Goal: Task Accomplishment & Management: Complete application form

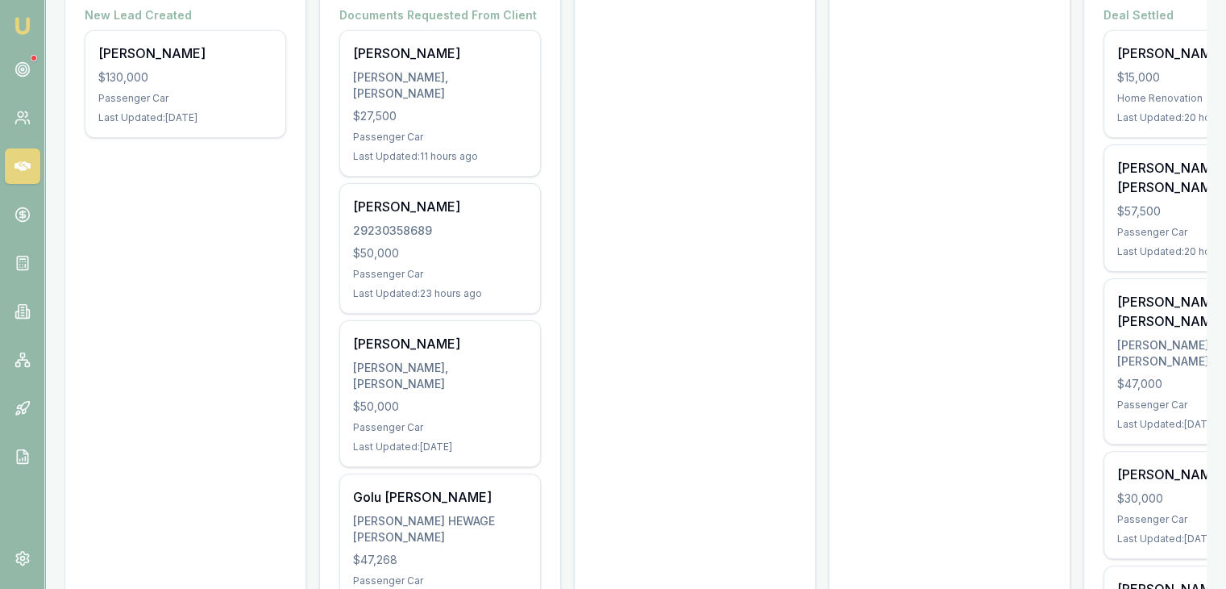
scroll to position [338, 0]
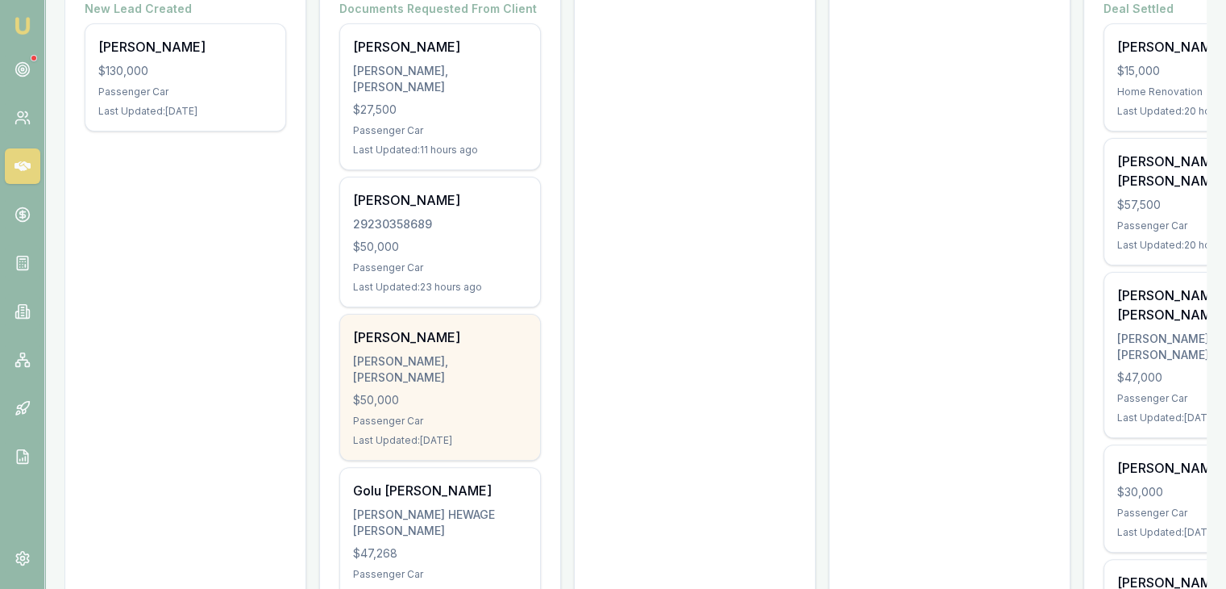
click at [401, 414] on div "Passenger Car" at bounding box center [440, 420] width 174 height 13
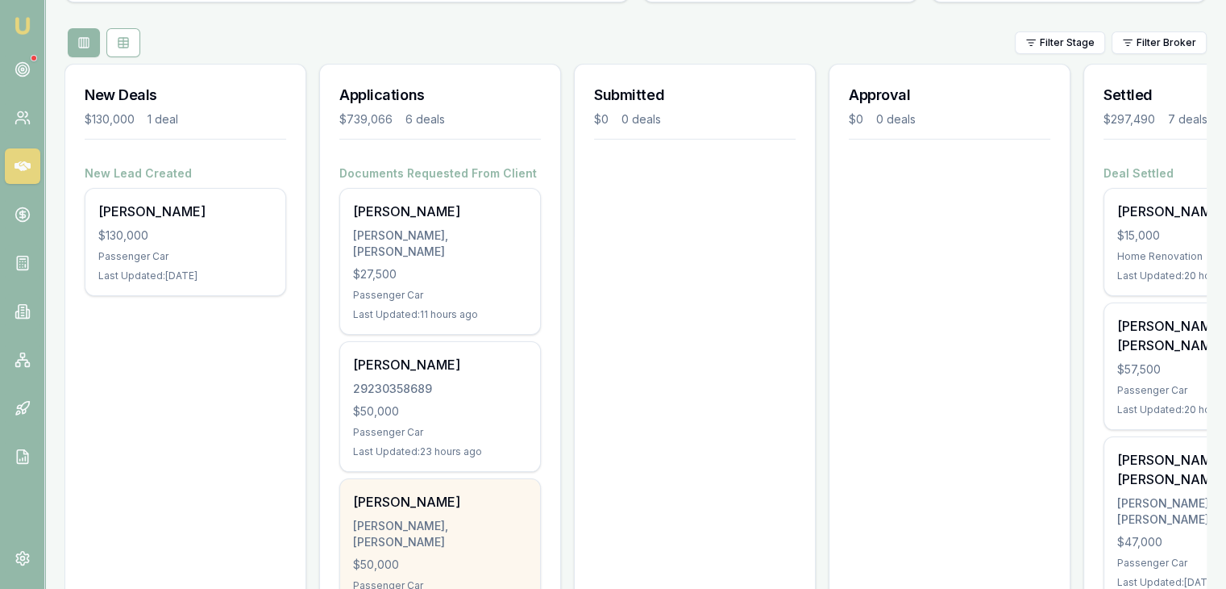
scroll to position [0, 0]
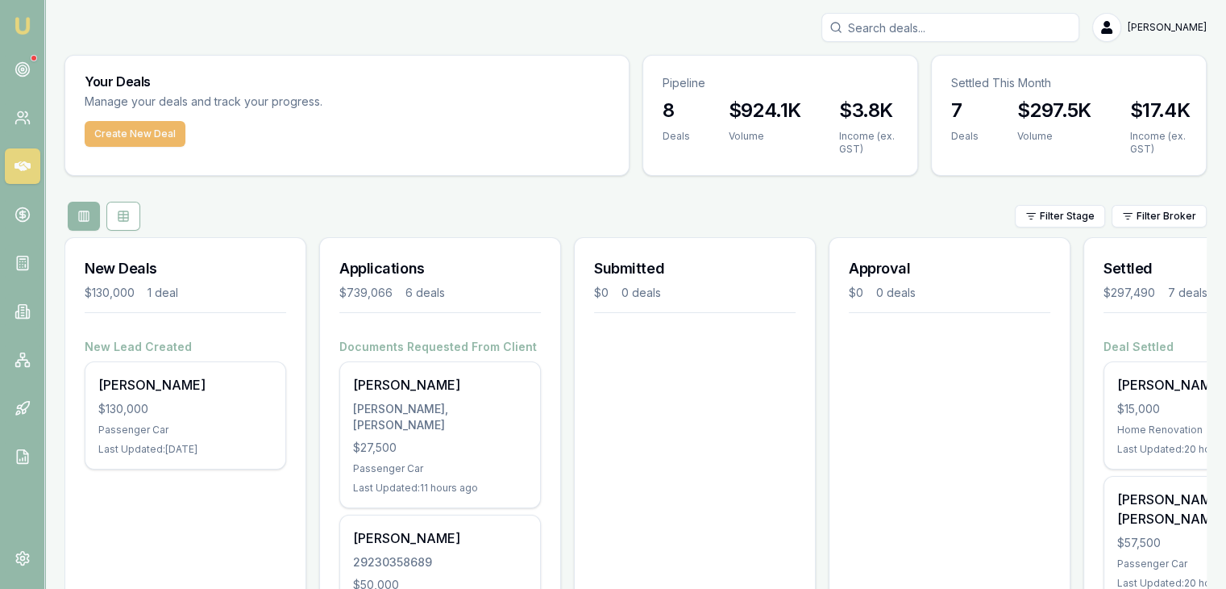
click at [148, 141] on button "Create New Deal" at bounding box center [135, 134] width 101 height 26
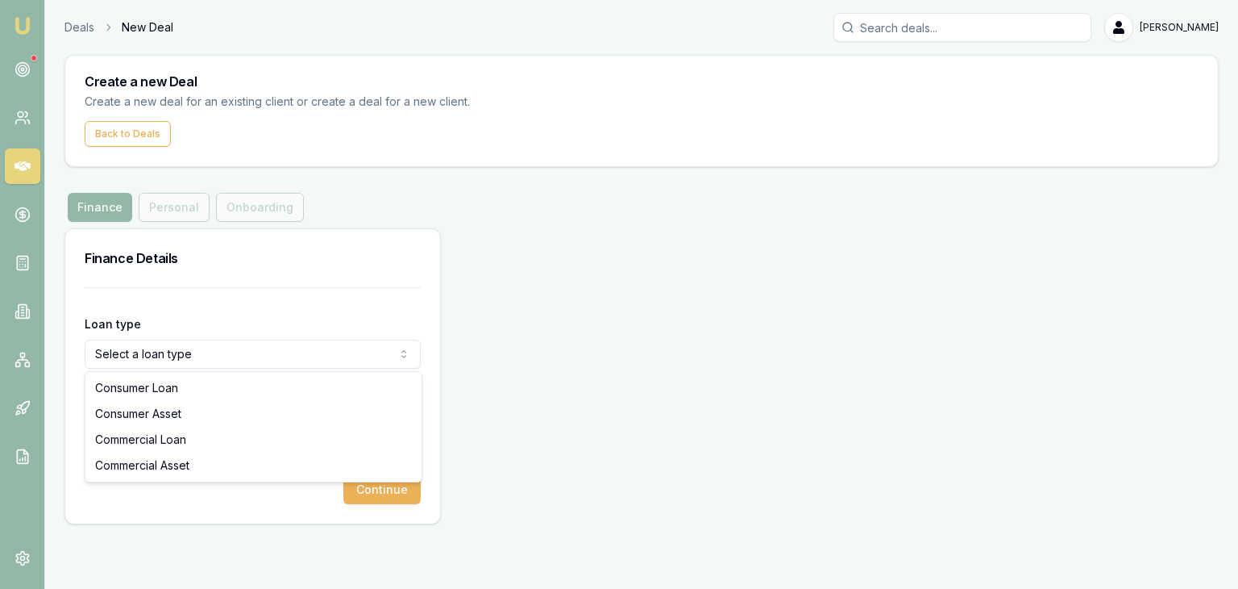
click at [136, 356] on html "Emu Broker Deals New Deal Pinkesh Patel Toggle Menu Create a new Deal Create a …" at bounding box center [619, 294] width 1238 height 589
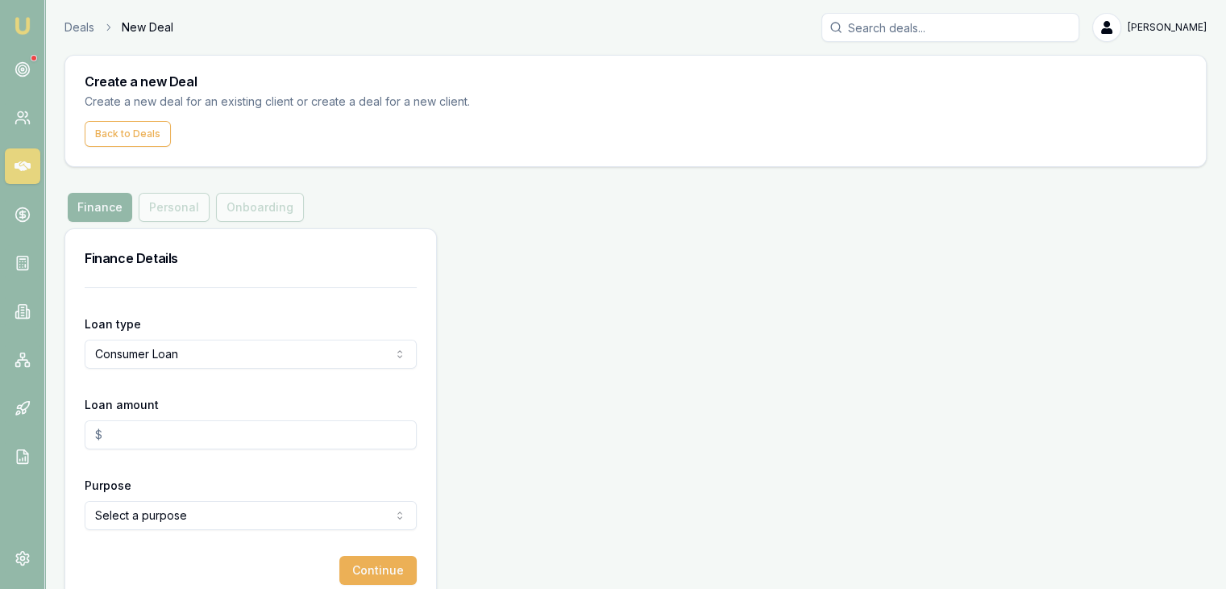
click at [110, 444] on input "Loan amount" at bounding box center [251, 434] width 332 height 29
type input "$20,000.00"
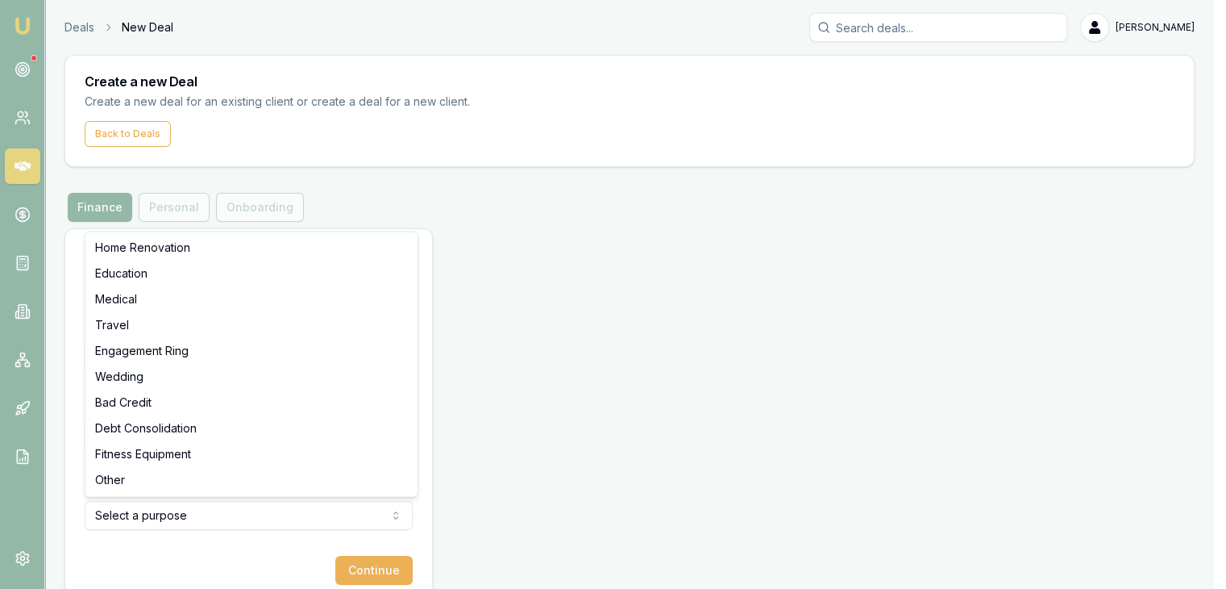
click at [152, 514] on html "Emu Broker Deals New Deal Pinkesh Patel Toggle Menu Create a new Deal Create a …" at bounding box center [613, 294] width 1226 height 589
select select "MEDICAL"
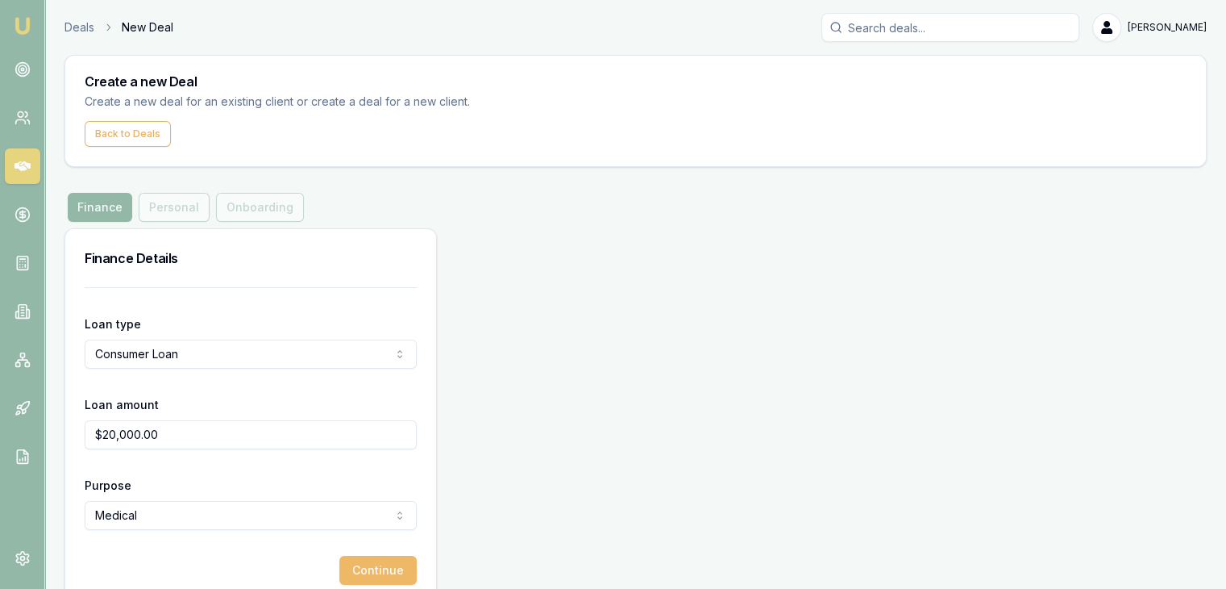
click at [364, 567] on button "Continue" at bounding box center [377, 569] width 77 height 29
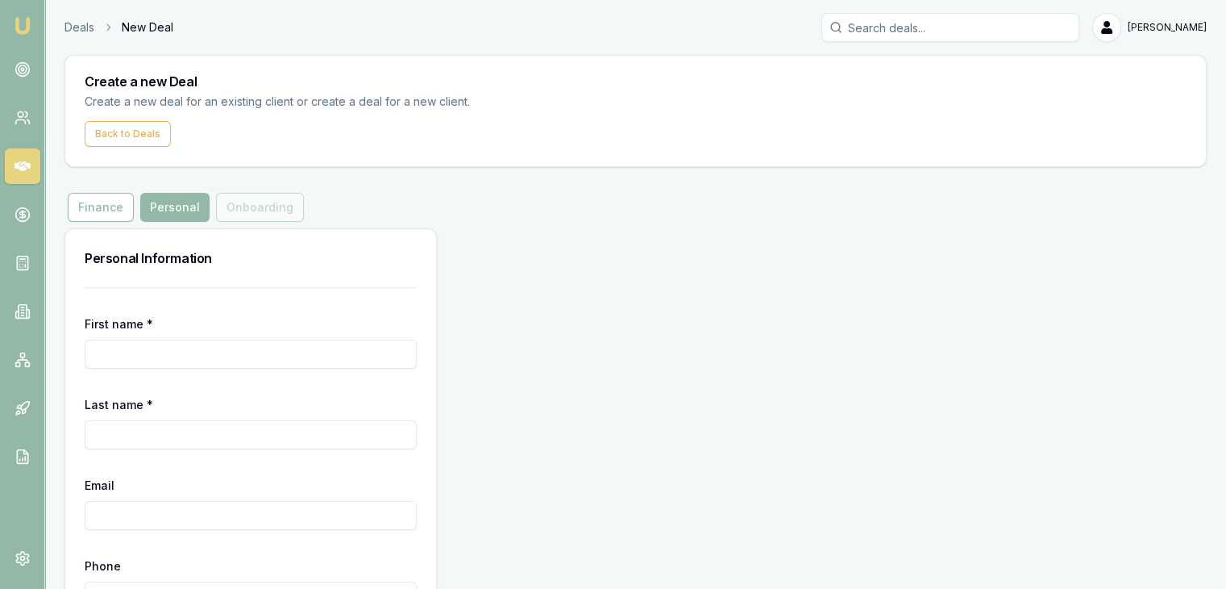
click at [223, 344] on input "First name *" at bounding box center [251, 353] width 332 height 29
type input "[PERSON_NAME]"
click at [281, 439] on input "Ankitkumar" at bounding box center [251, 434] width 332 height 29
type input "A"
type input "[PERSON_NAME]"
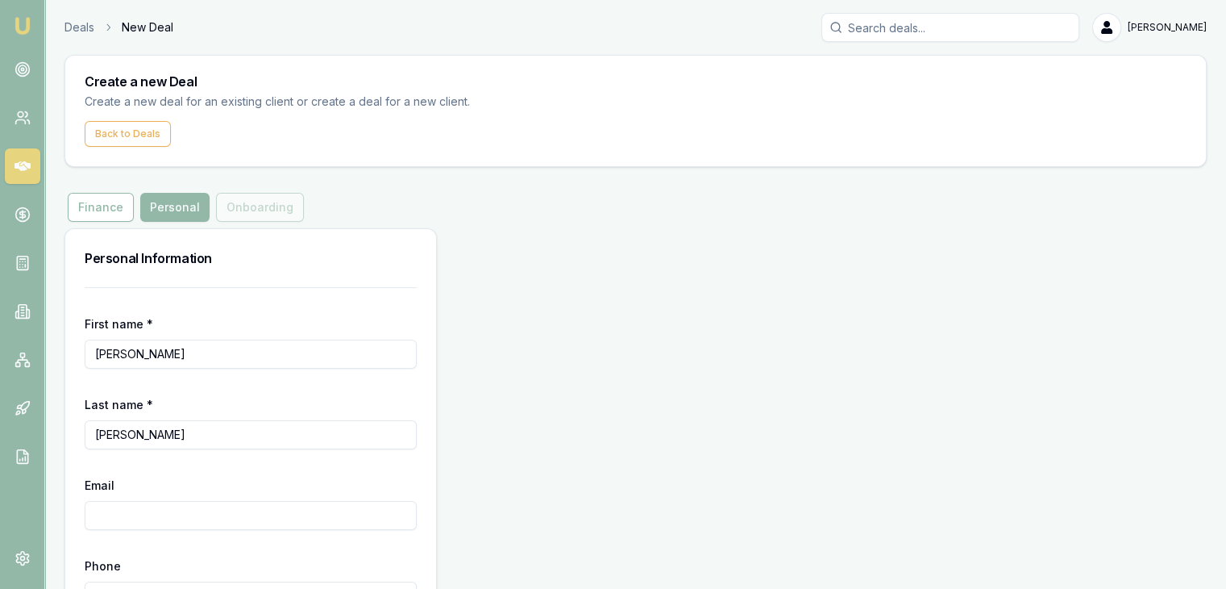
click at [263, 358] on input "[PERSON_NAME]" at bounding box center [251, 353] width 332 height 29
type input "P"
type input "a"
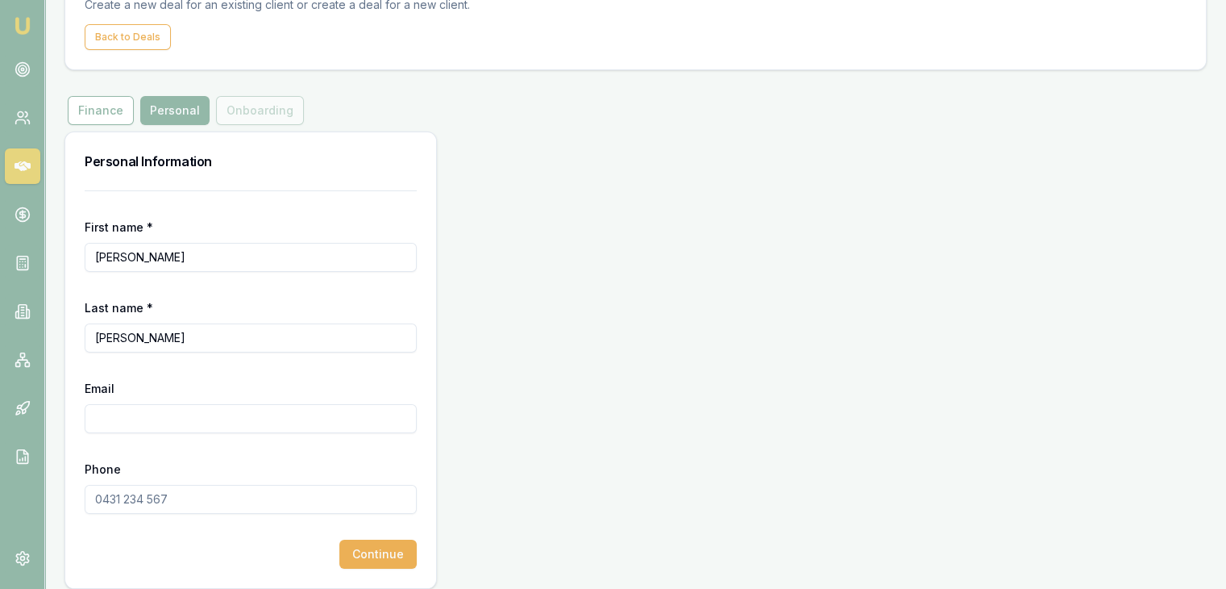
scroll to position [100, 0]
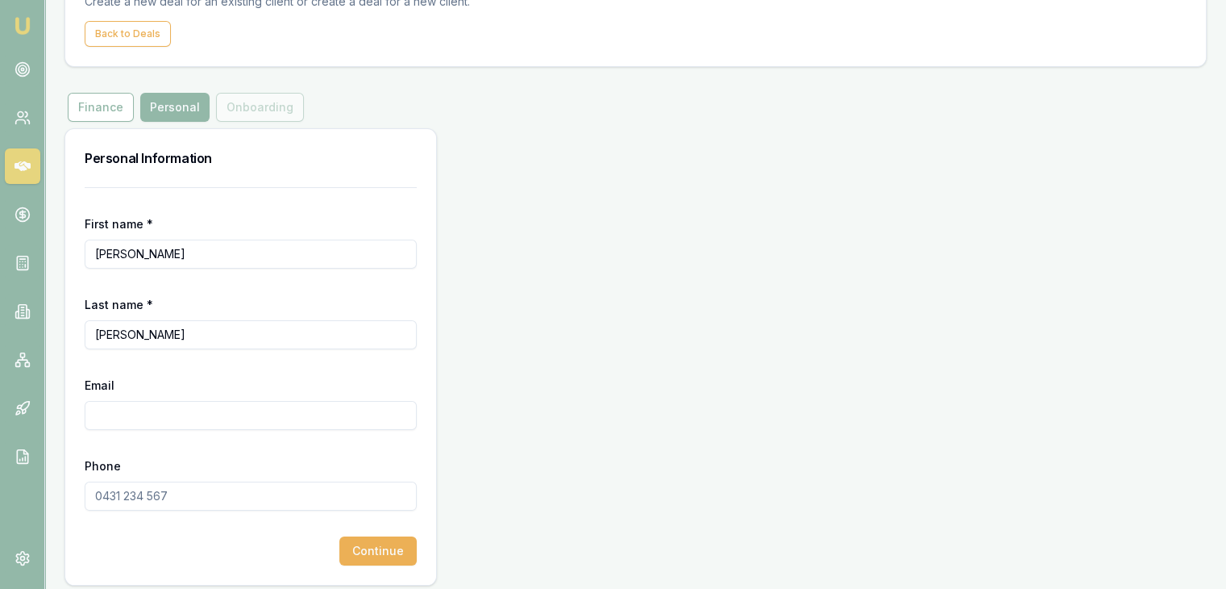
type input "Ankitkumar"
click at [231, 421] on input "Email" at bounding box center [251, 415] width 332 height 29
click at [229, 416] on input "Email" at bounding box center [251, 415] width 332 height 29
paste input "[EMAIL_ADDRESS][DOMAIN_NAME]"
type input "[EMAIL_ADDRESS][DOMAIN_NAME]"
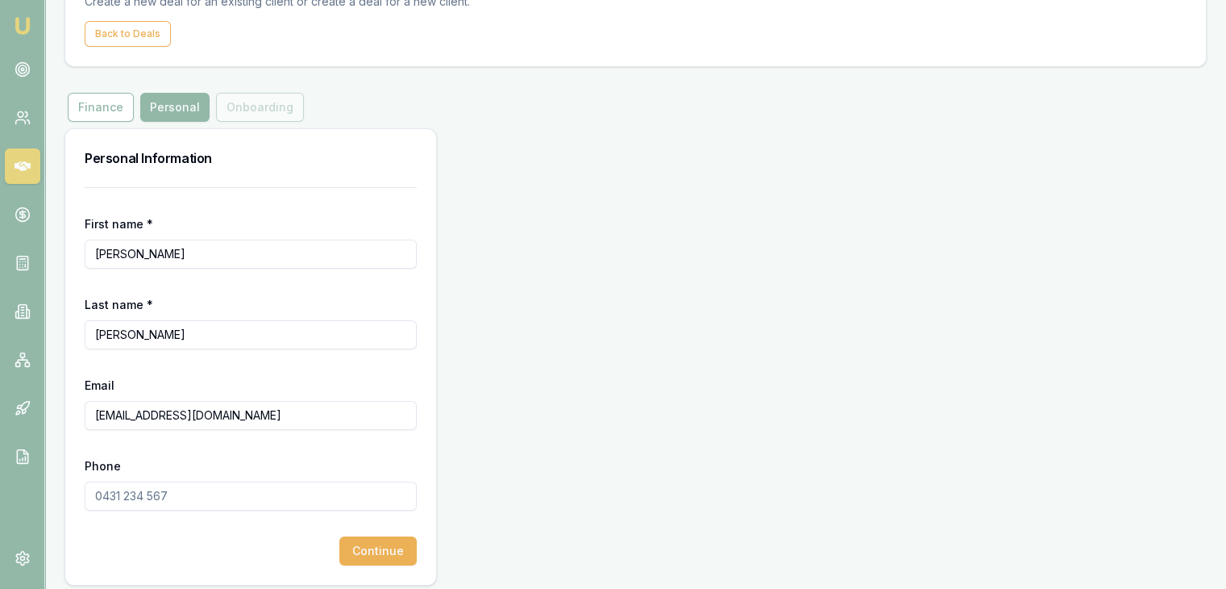
click at [117, 485] on input "Phone" at bounding box center [251, 495] width 332 height 29
type input "0451 471 003"
click at [368, 549] on button "Continue" at bounding box center [377, 550] width 77 height 29
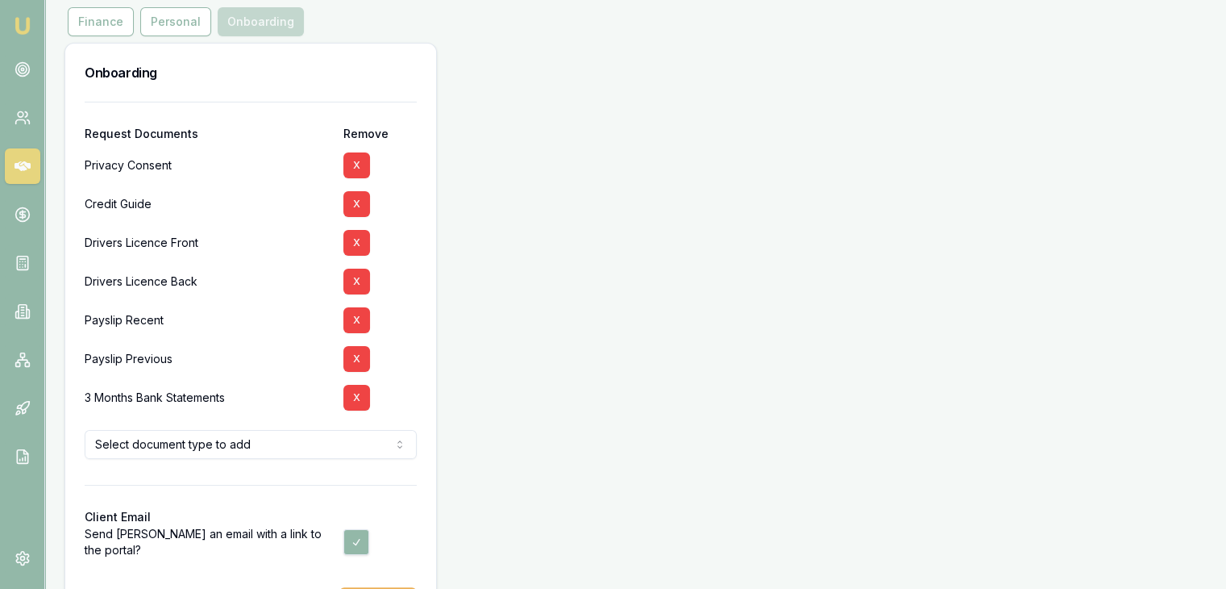
scroll to position [245, 0]
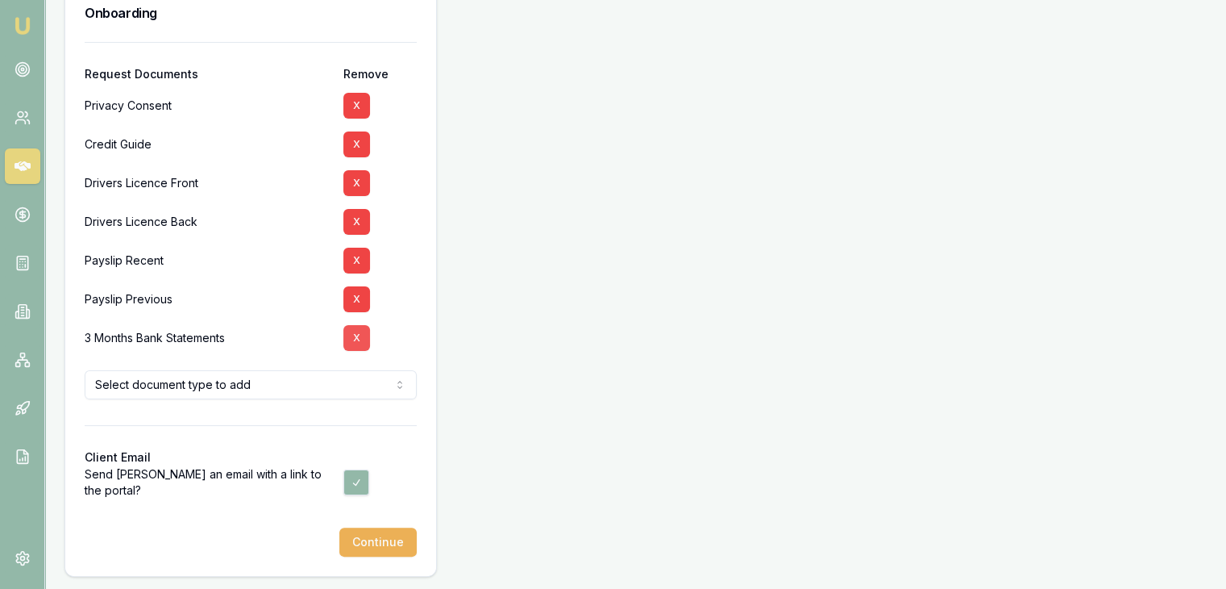
click at [354, 343] on button "X" at bounding box center [356, 338] width 27 height 26
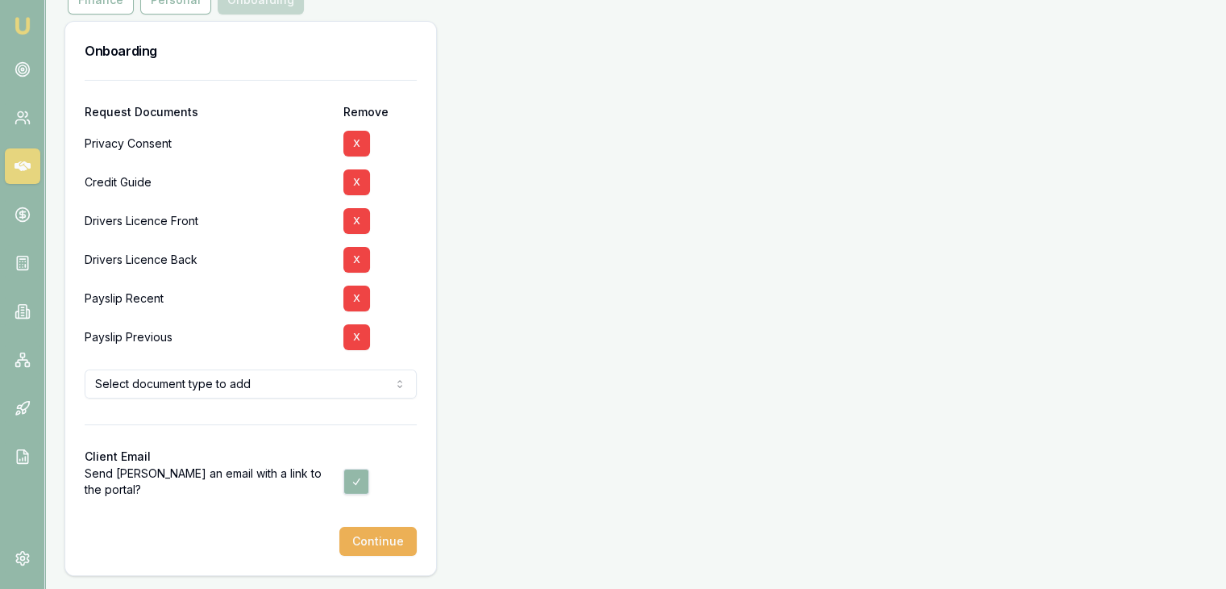
scroll to position [206, 0]
click at [355, 330] on button "X" at bounding box center [356, 338] width 27 height 26
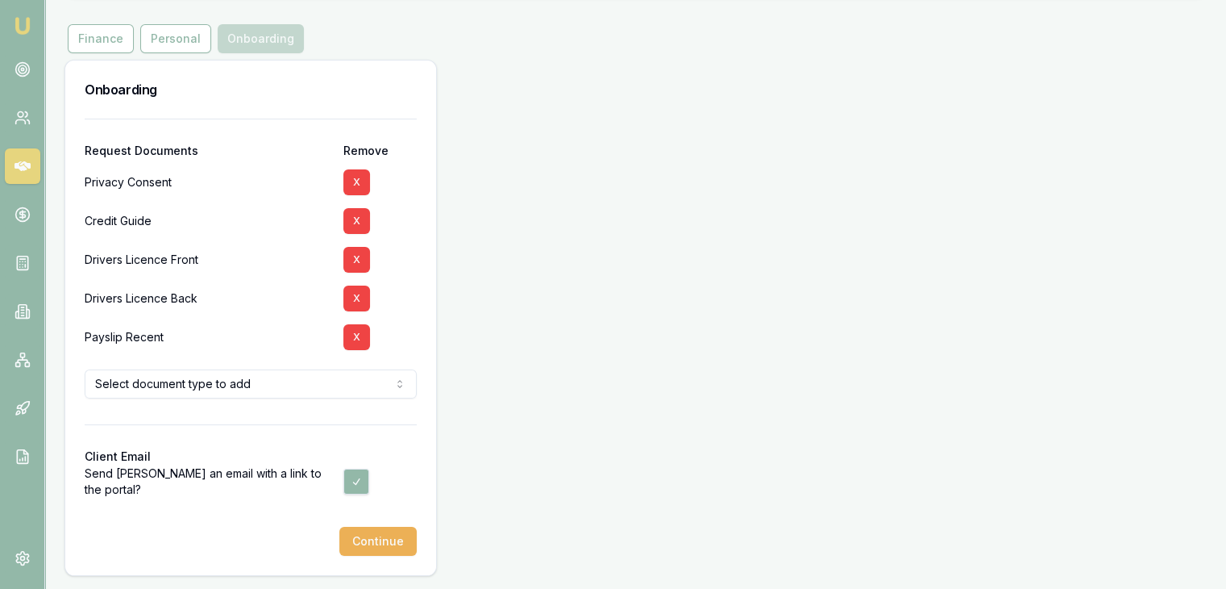
scroll to position [168, 0]
click at [355, 340] on button "X" at bounding box center [356, 338] width 27 height 26
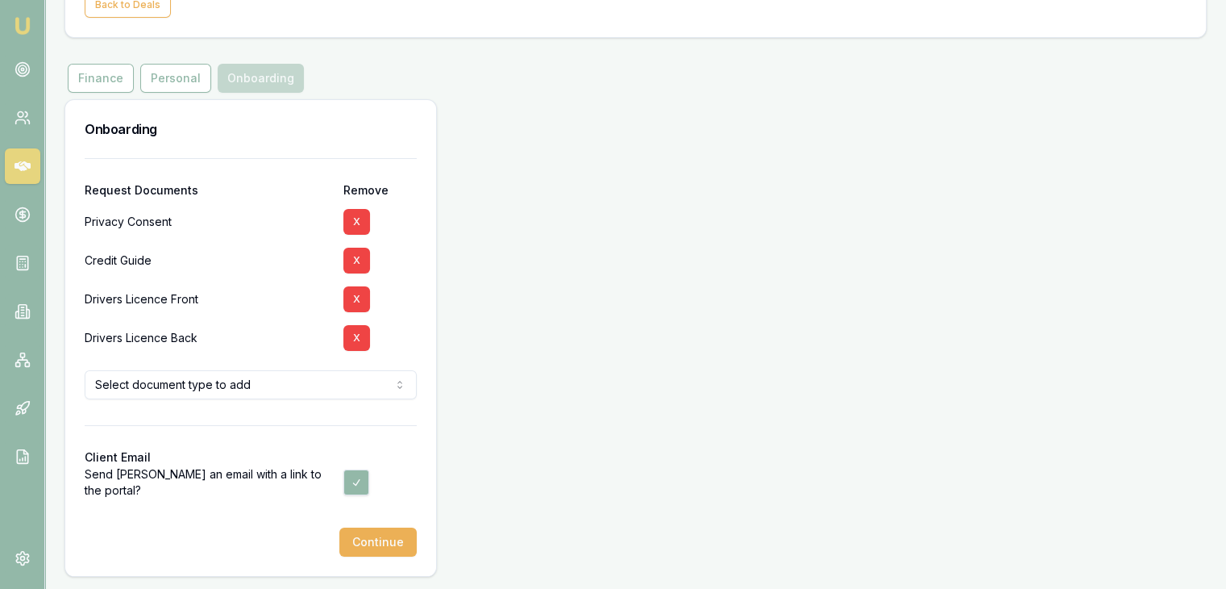
click at [355, 340] on button "X" at bounding box center [356, 338] width 27 height 26
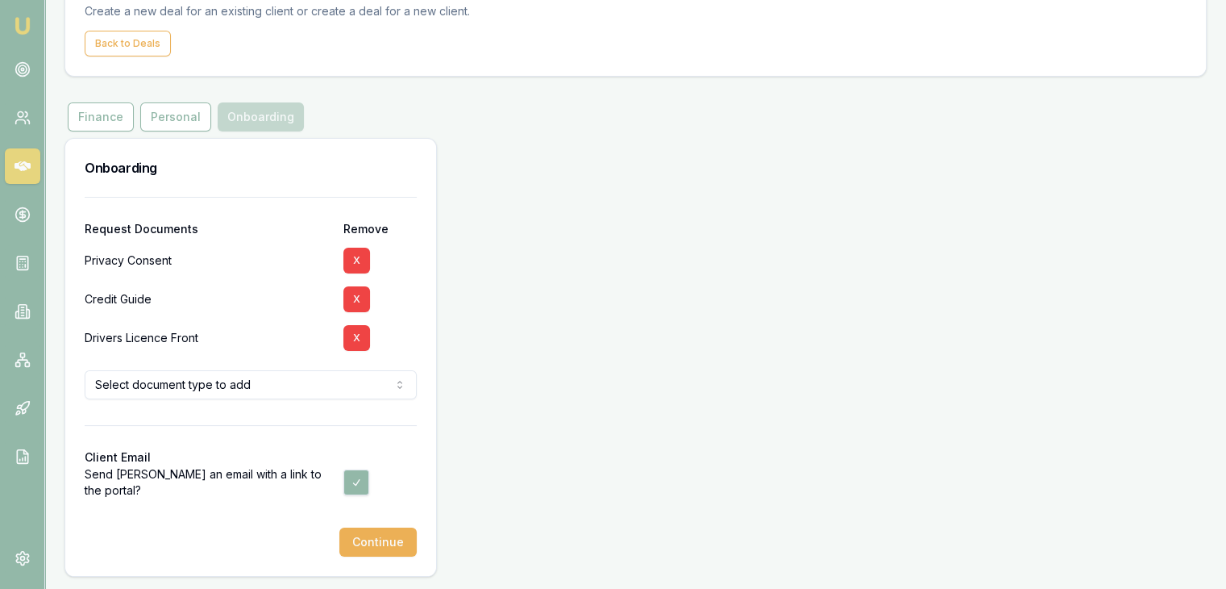
click at [355, 340] on button "X" at bounding box center [356, 338] width 27 height 26
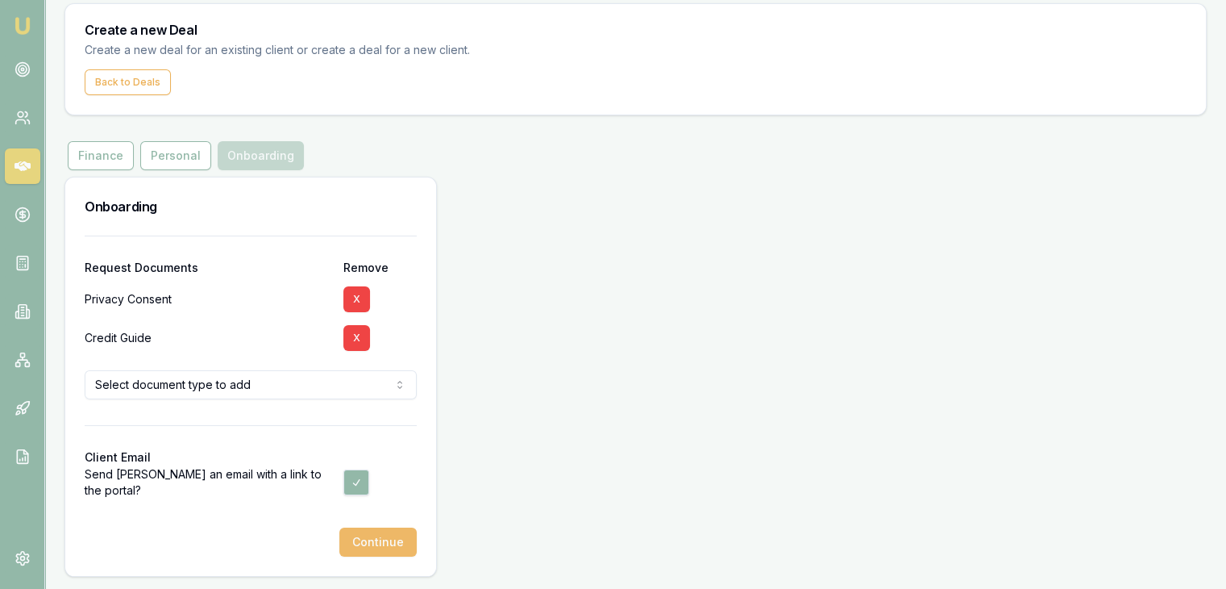
click at [362, 544] on button "Continue" at bounding box center [377, 541] width 77 height 29
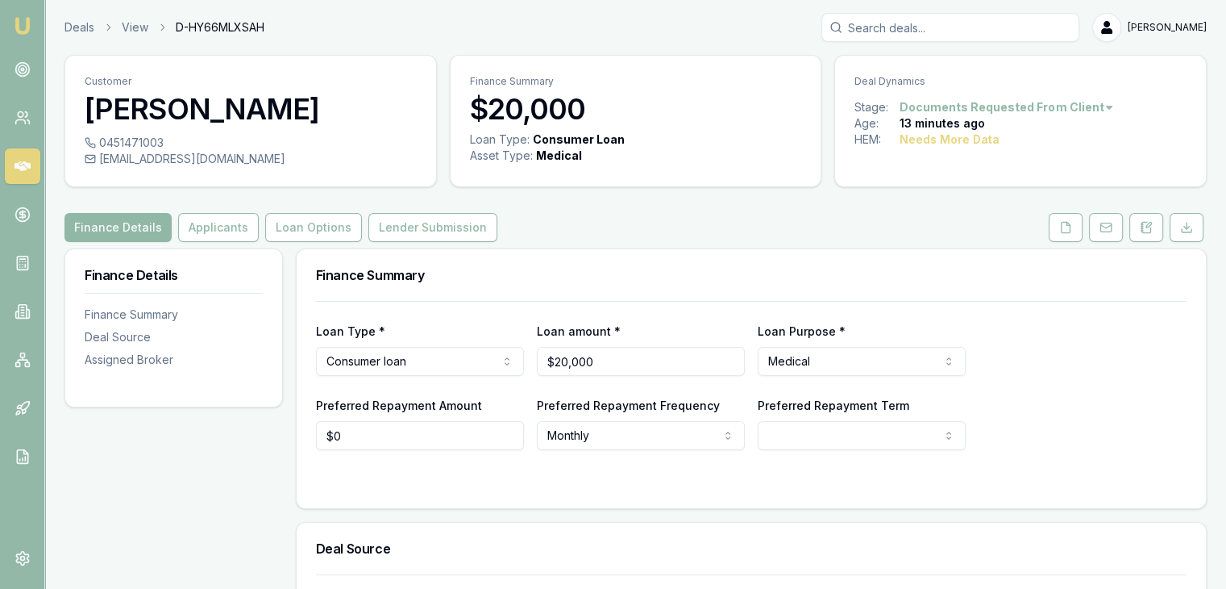
click at [95, 223] on button "Finance Details" at bounding box center [117, 227] width 107 height 29
click at [77, 27] on link "Deals" at bounding box center [79, 27] width 30 height 16
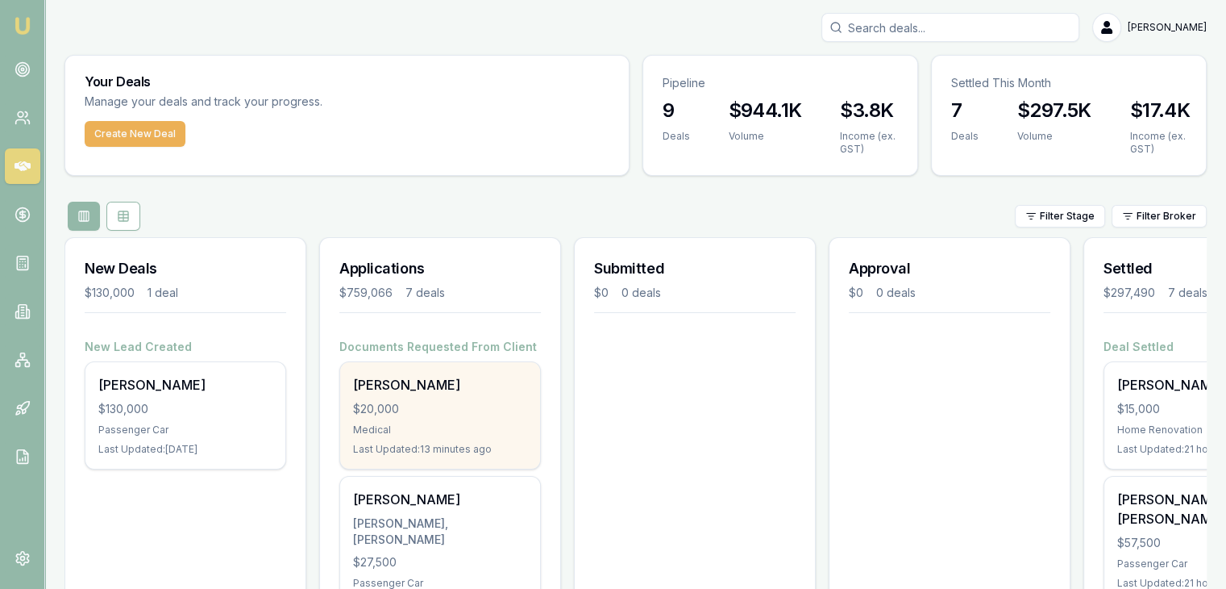
click at [393, 425] on div "Medical" at bounding box center [440, 429] width 174 height 13
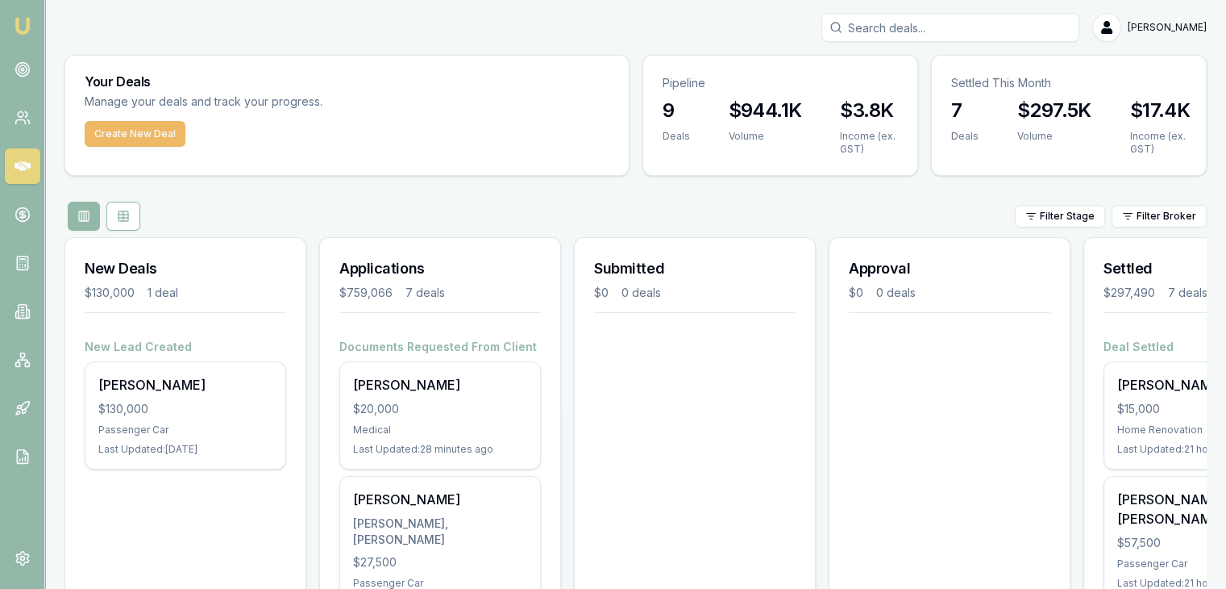
click at [118, 131] on button "Create New Deal" at bounding box center [135, 134] width 101 height 26
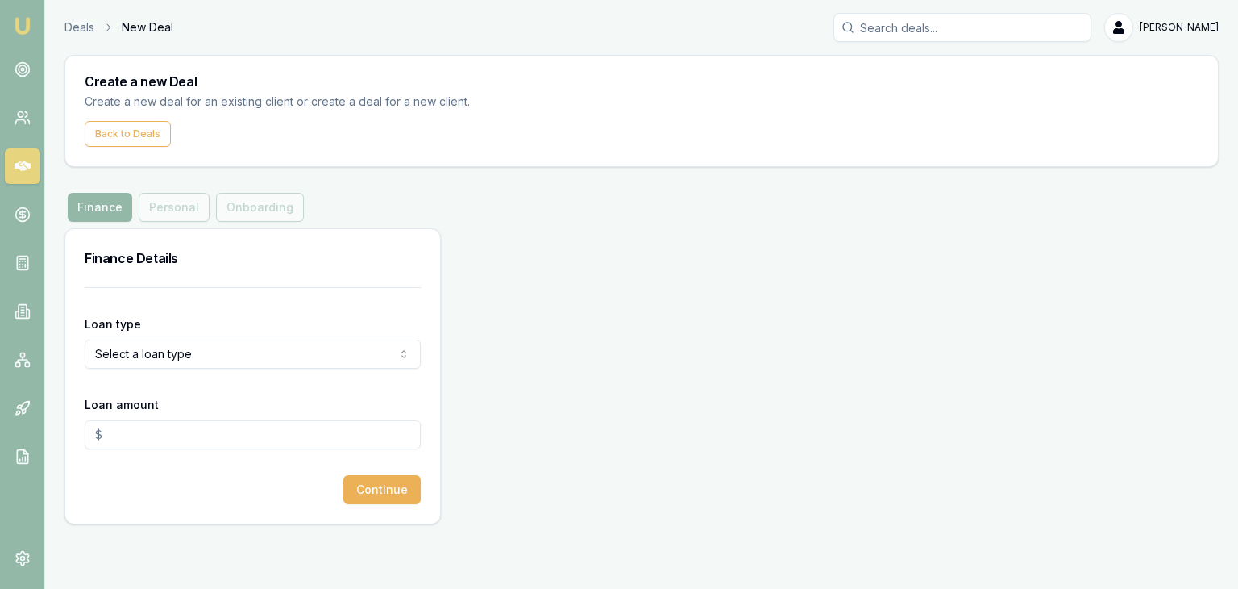
click at [176, 356] on html "Emu Broker Deals New Deal Pinkesh Patel Toggle Menu Create a new Deal Create a …" at bounding box center [619, 294] width 1238 height 589
select select "CONSUMER_ASSET"
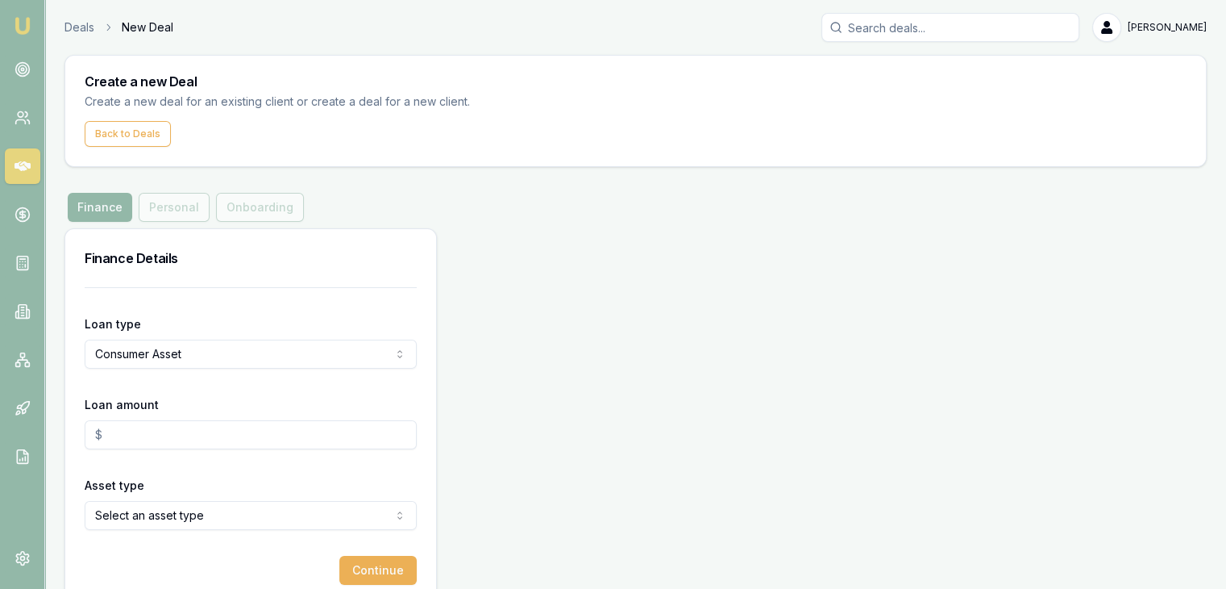
click at [155, 422] on input "Loan amount" at bounding box center [251, 434] width 332 height 29
type input "$20,000.00"
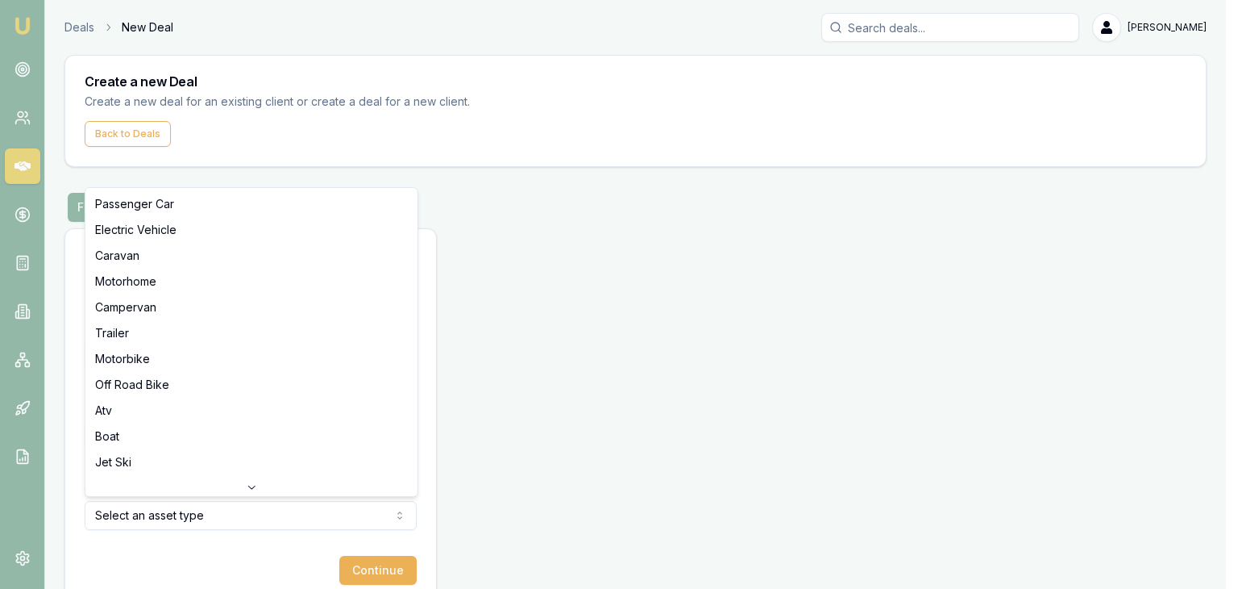
click at [164, 508] on html "Emu Broker Deals New Deal Pinkesh Patel Toggle Menu Create a new Deal Create a …" at bounding box center [619, 294] width 1238 height 589
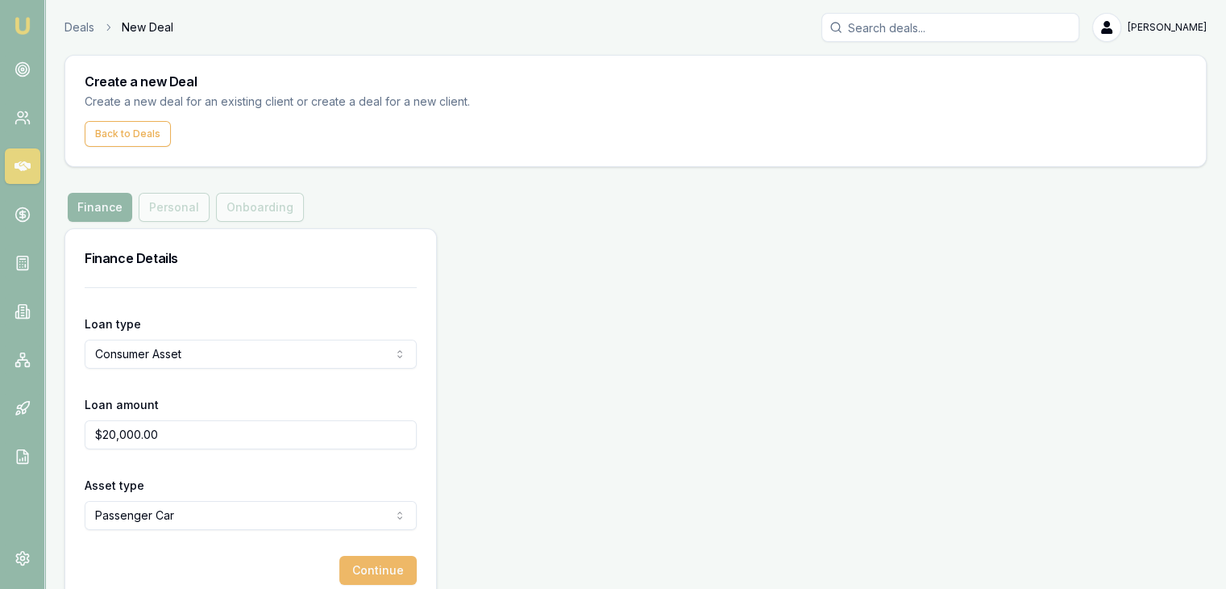
click at [363, 572] on button "Continue" at bounding box center [377, 569] width 77 height 29
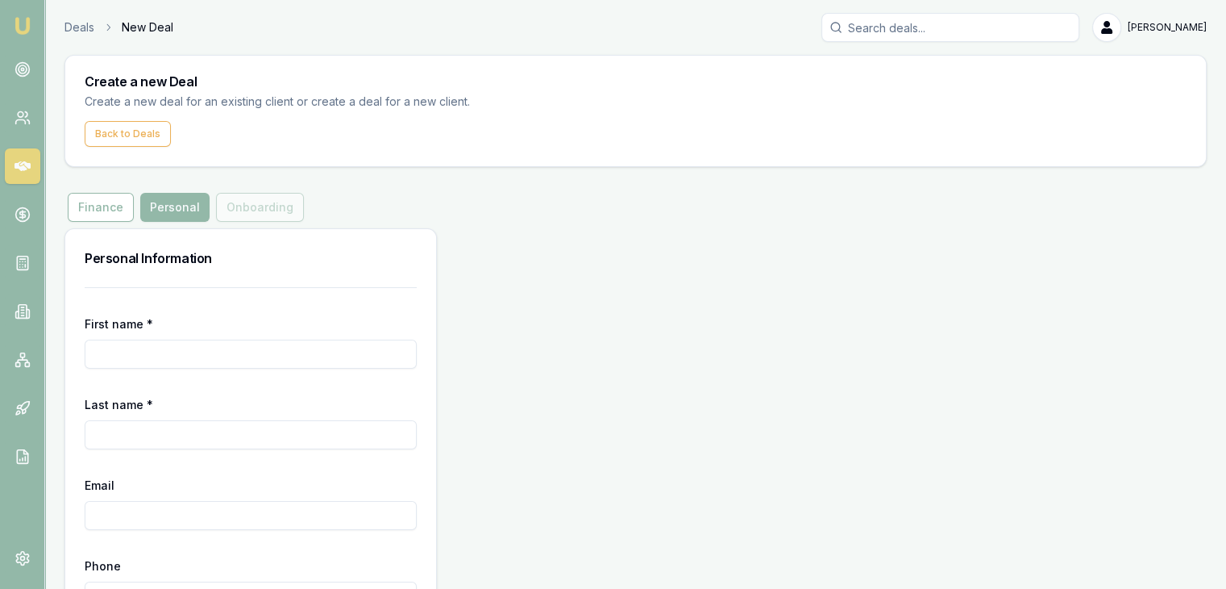
click at [200, 357] on input "First name *" at bounding box center [251, 353] width 332 height 29
type input "Chiragkumar"
type input "Gabhusinh"
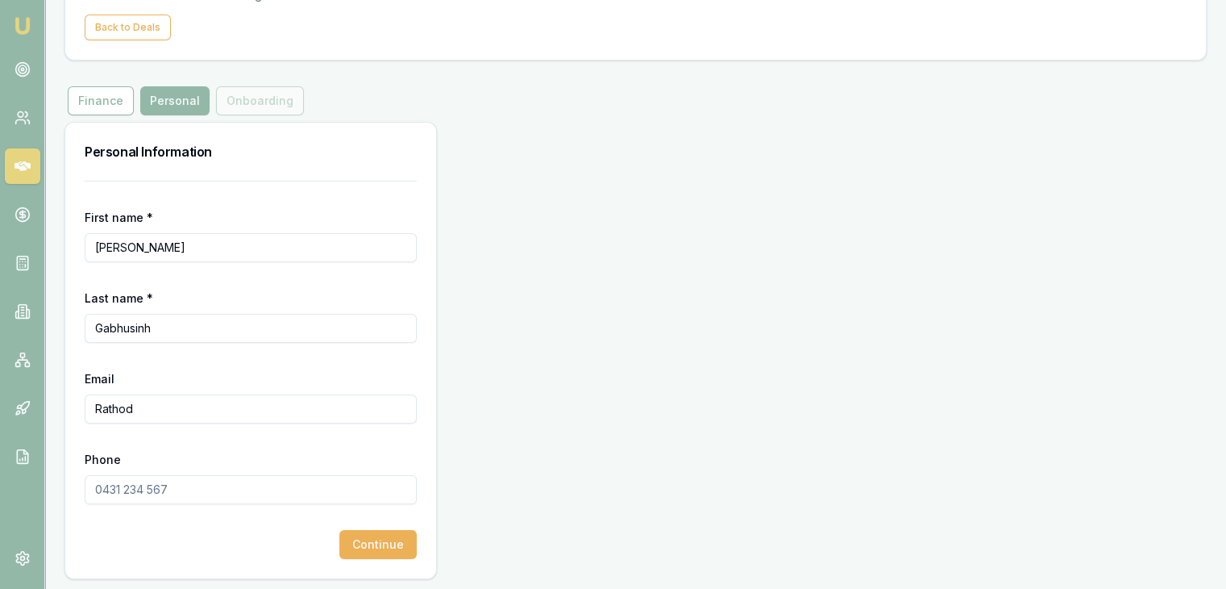
scroll to position [109, 0]
type input "Rathod"
click at [177, 333] on input "Gabhusinh" at bounding box center [251, 325] width 332 height 29
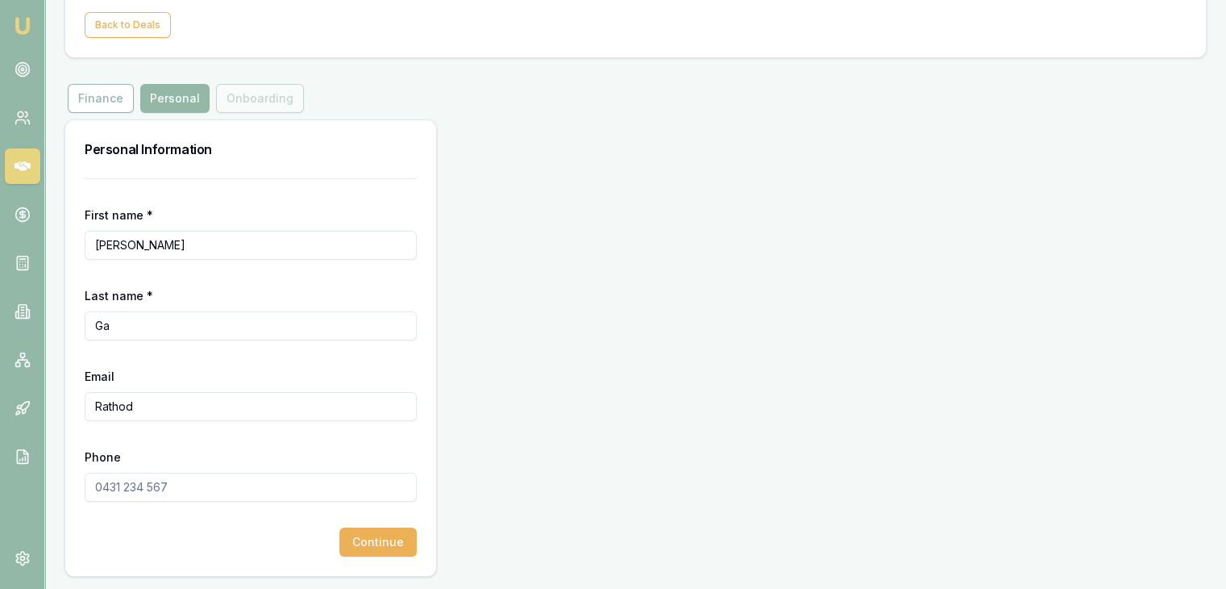
type input "G"
type input "r"
type input "Rathod"
click at [158, 409] on input "Rathod" at bounding box center [251, 406] width 332 height 29
type input "R"
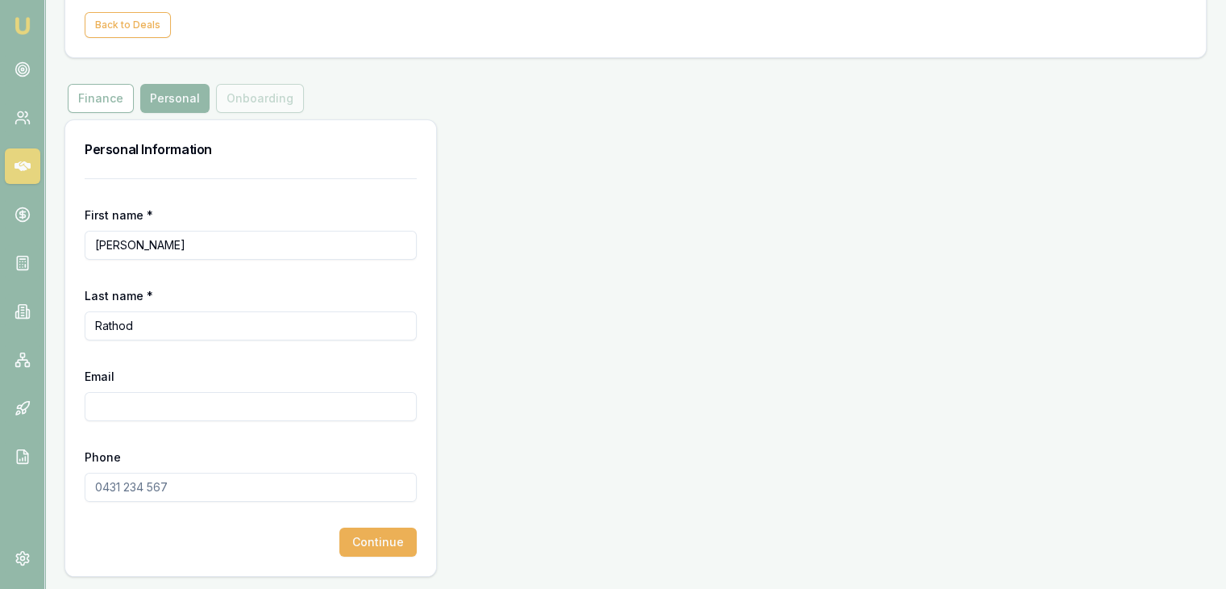
click at [249, 399] on input "Email" at bounding box center [251, 406] width 332 height 29
paste input "rathodchirag555@gmail.com"
type input "rathodchirag555@gmail.com"
click at [121, 489] on input "Phone" at bounding box center [251, 486] width 332 height 29
click at [104, 485] on input "Phone" at bounding box center [251, 486] width 332 height 29
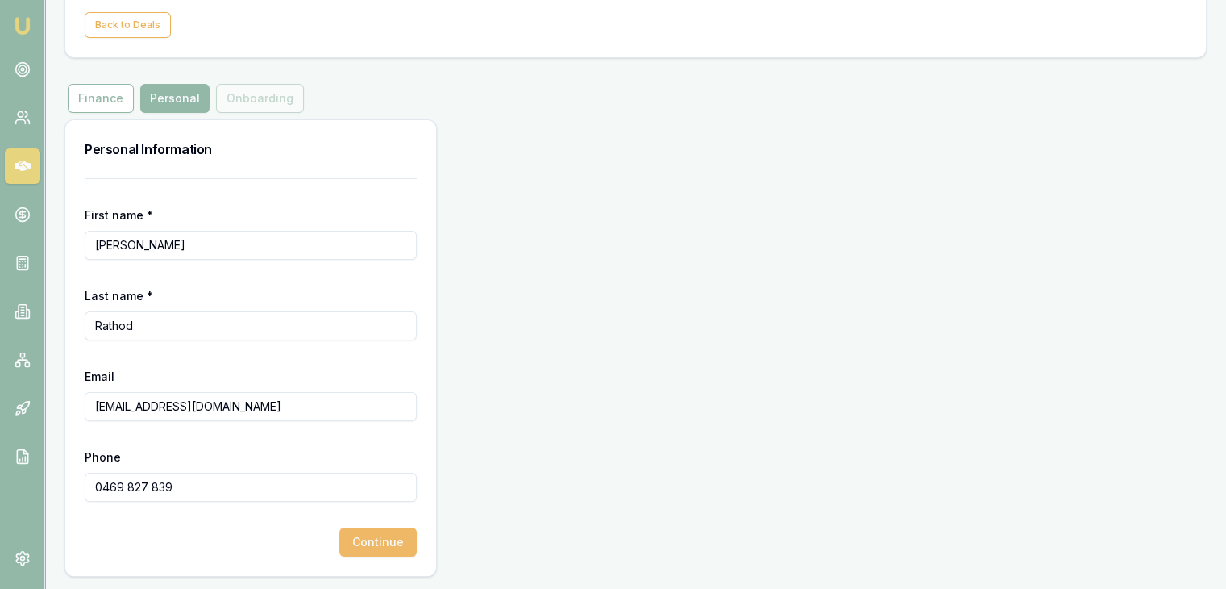
type input "0469 827 839"
click at [364, 544] on button "Continue" at bounding box center [377, 541] width 77 height 29
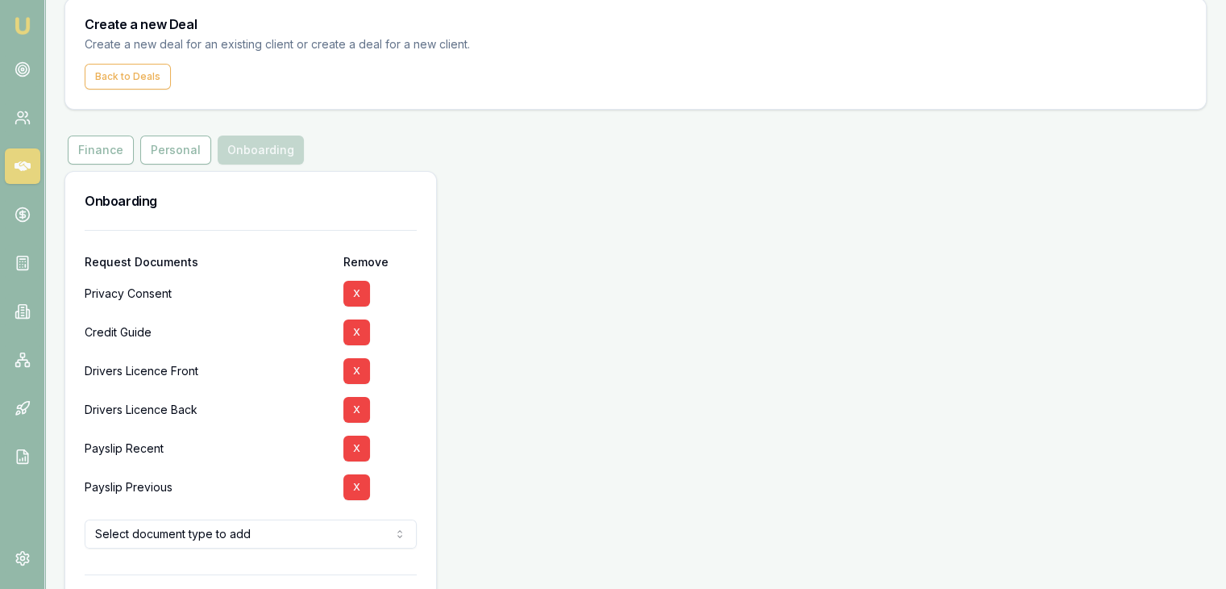
scroll to position [81, 0]
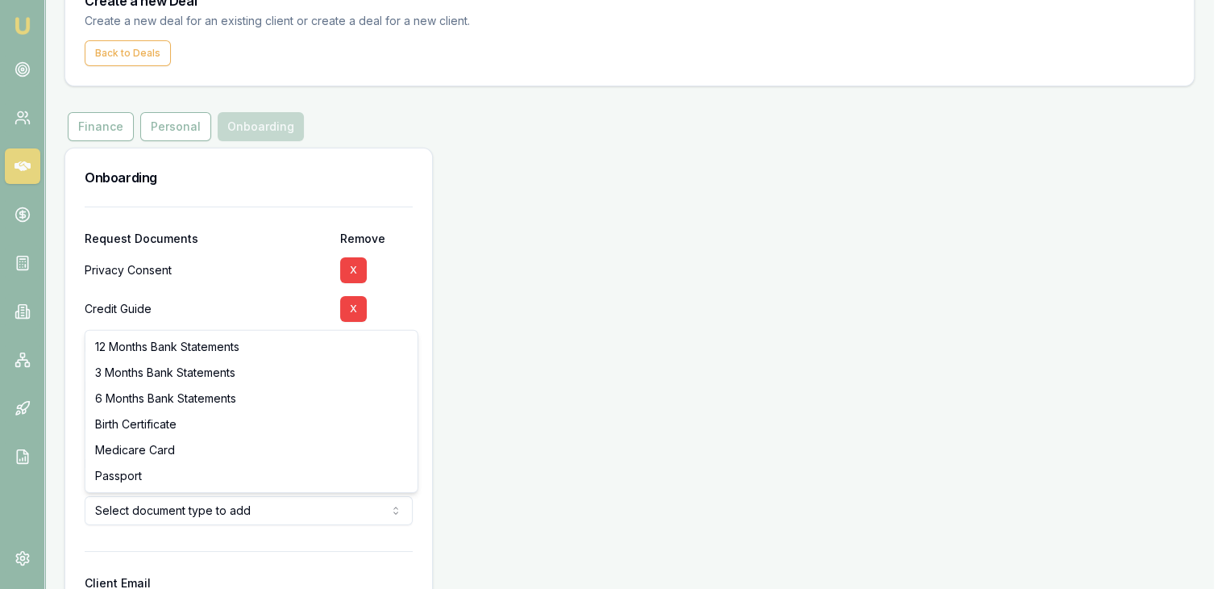
click at [188, 508] on html "Emu Broker Deals New Deal Pinkesh Patel Toggle Menu Create a new Deal Create a …" at bounding box center [613, 213] width 1226 height 589
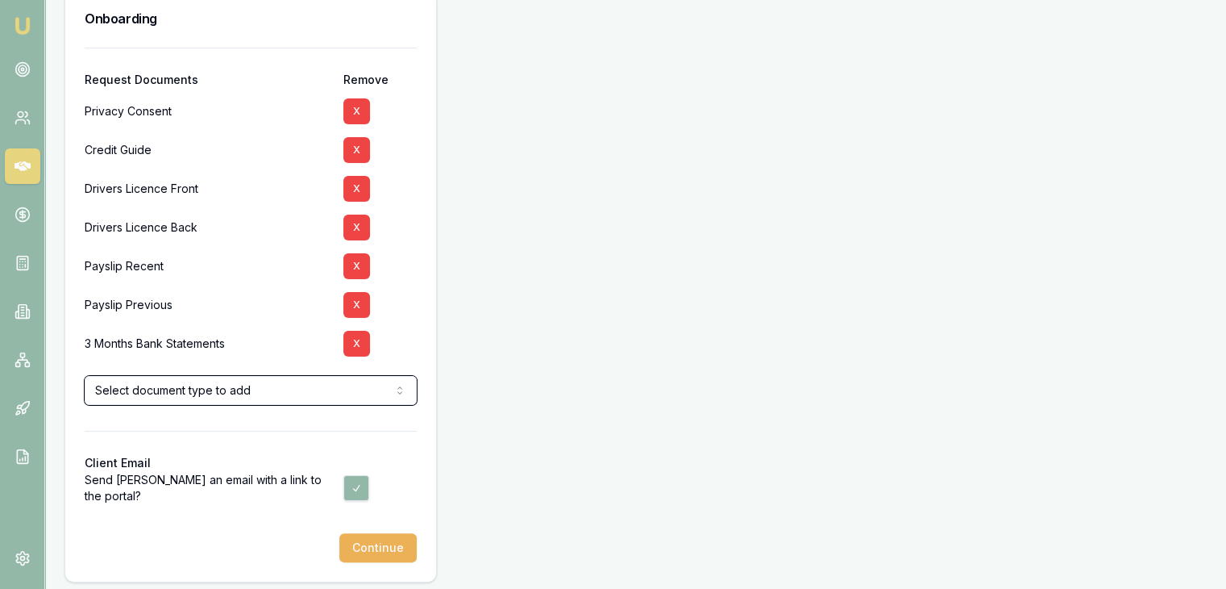
scroll to position [242, 0]
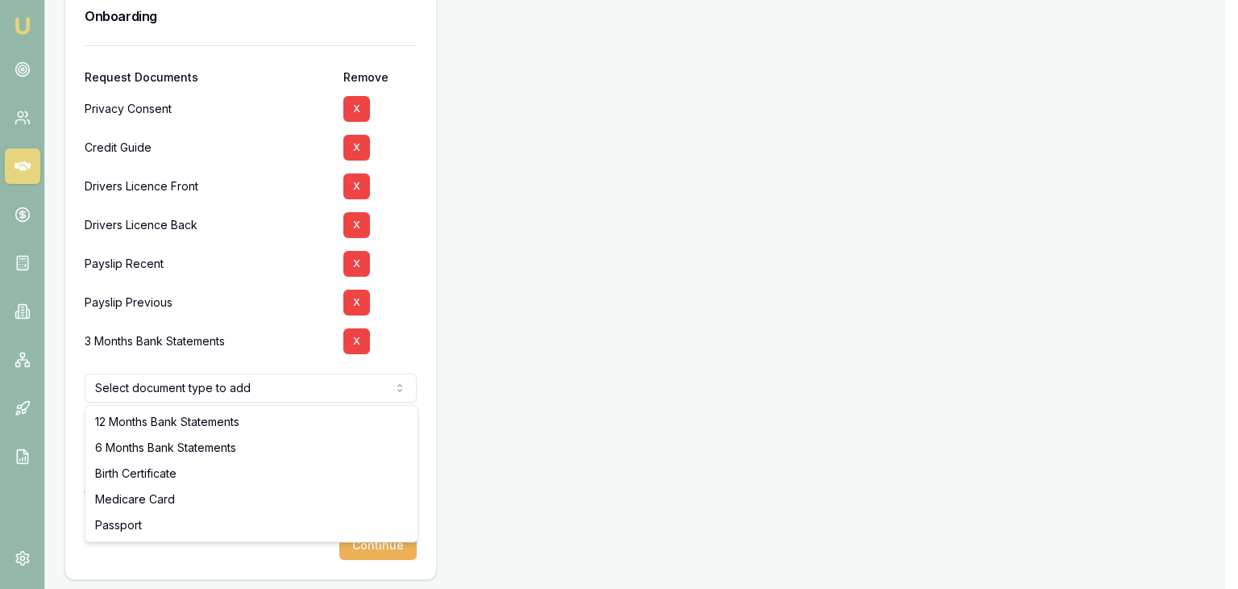
click at [300, 347] on html "Emu Broker Deals New Deal Pinkesh Patel Toggle Menu Create a new Deal Create a …" at bounding box center [619, 52] width 1238 height 589
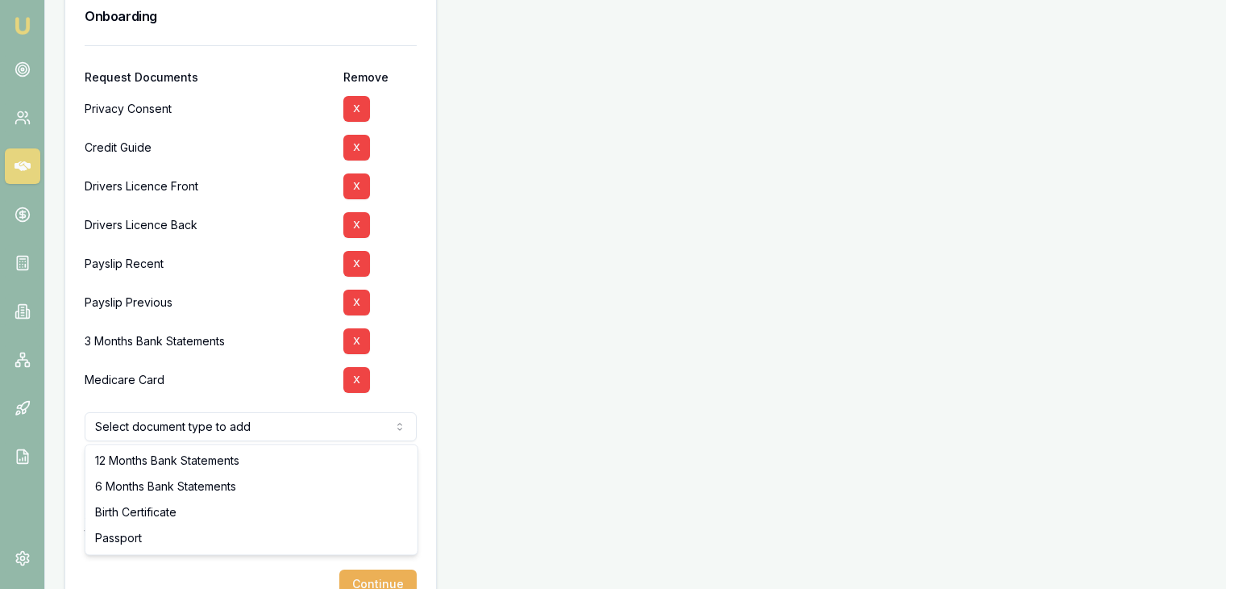
click at [261, 347] on html "Emu Broker Deals New Deal Pinkesh Patel Toggle Menu Create a new Deal Create a …" at bounding box center [619, 52] width 1238 height 589
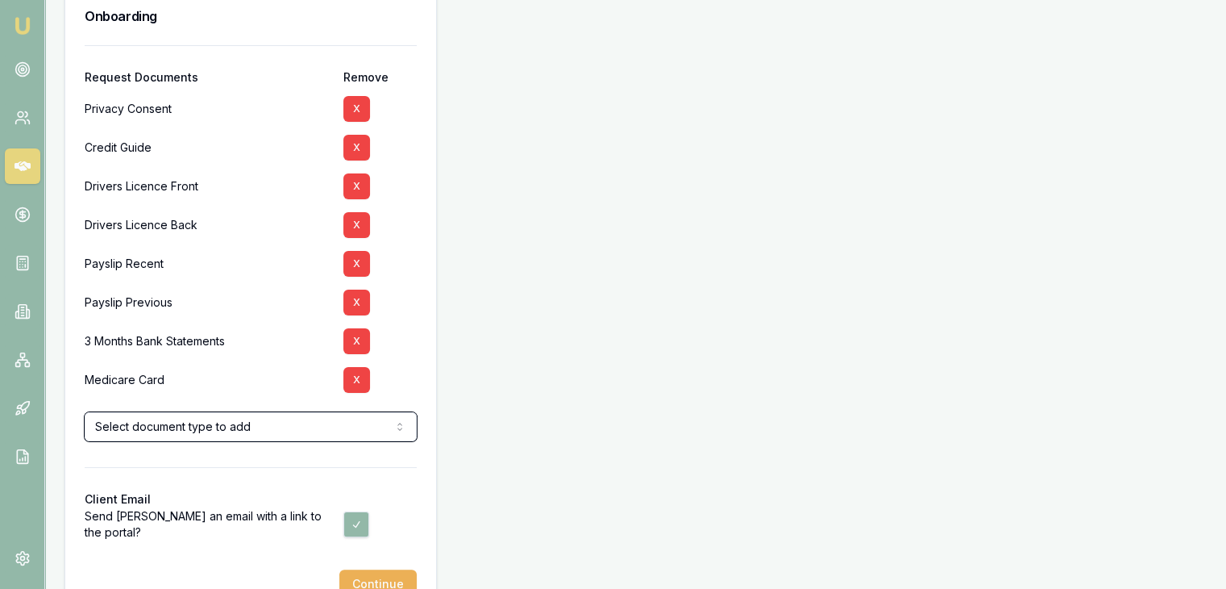
click at [216, 347] on html "Emu Broker Deals New Deal Pinkesh Patel Toggle Menu Create a new Deal Create a …" at bounding box center [613, 52] width 1226 height 589
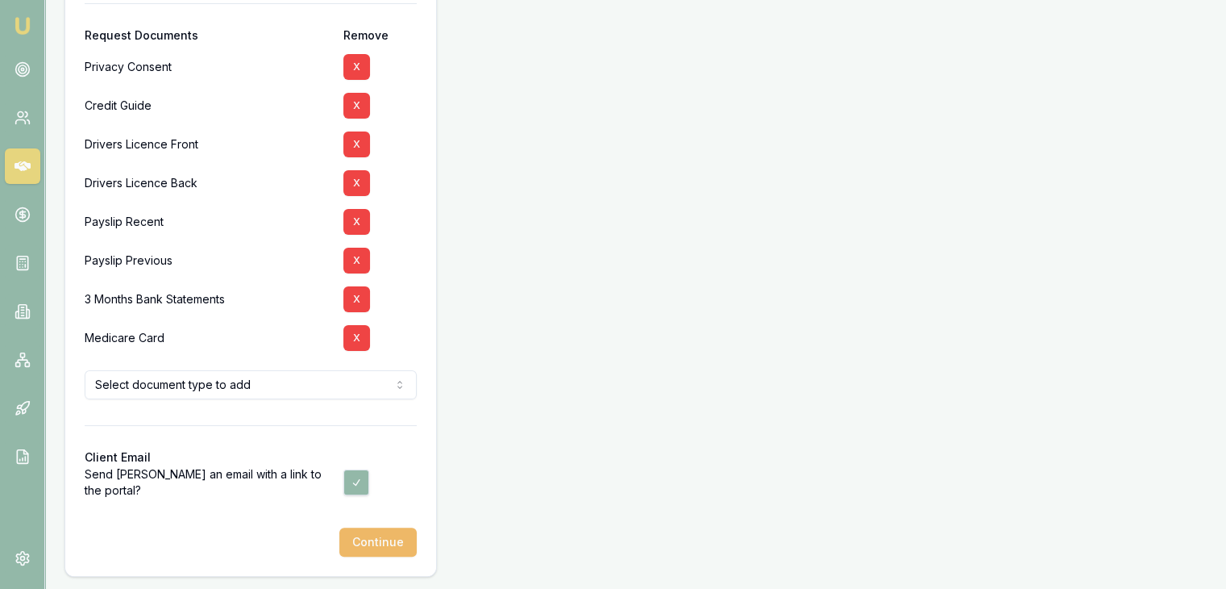
click at [364, 536] on button "Continue" at bounding box center [377, 541] width 77 height 29
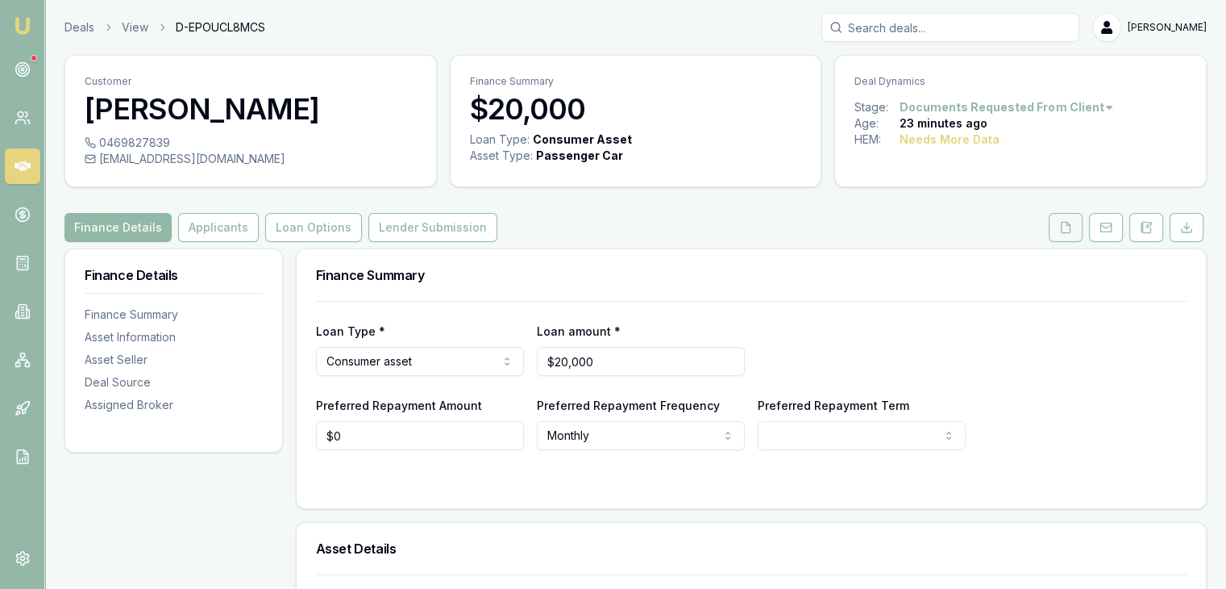
click at [1053, 223] on button at bounding box center [1066, 227] width 34 height 29
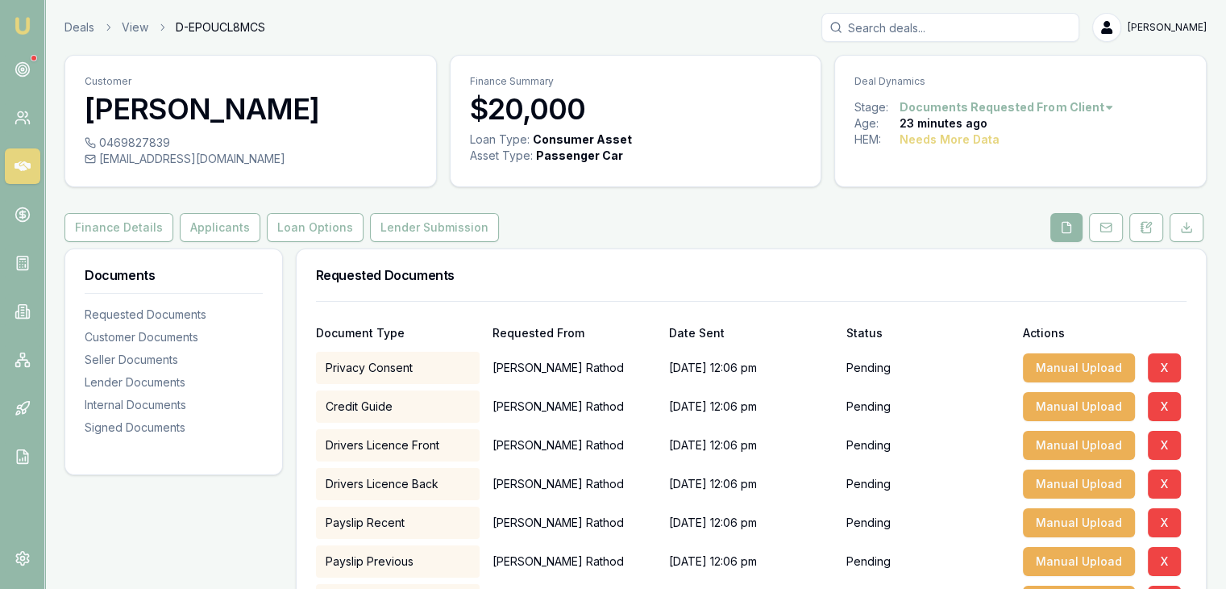
click at [19, 24] on img at bounding box center [22, 25] width 19 height 19
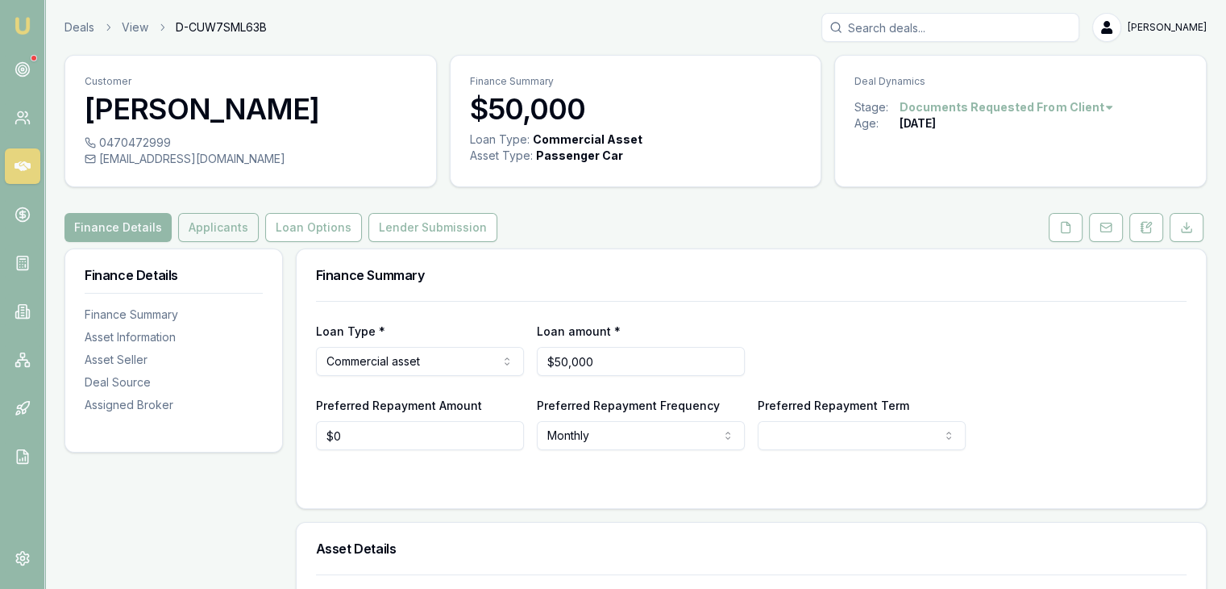
click at [237, 213] on button "Applicants" at bounding box center [218, 227] width 81 height 29
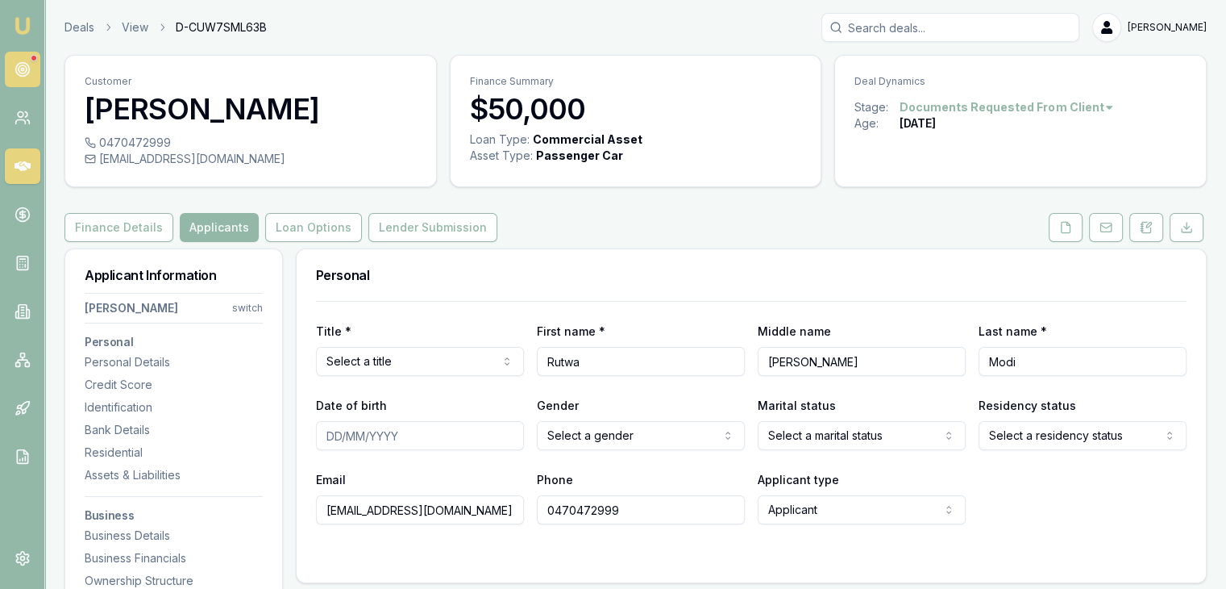
click at [16, 64] on icon at bounding box center [23, 69] width 16 height 16
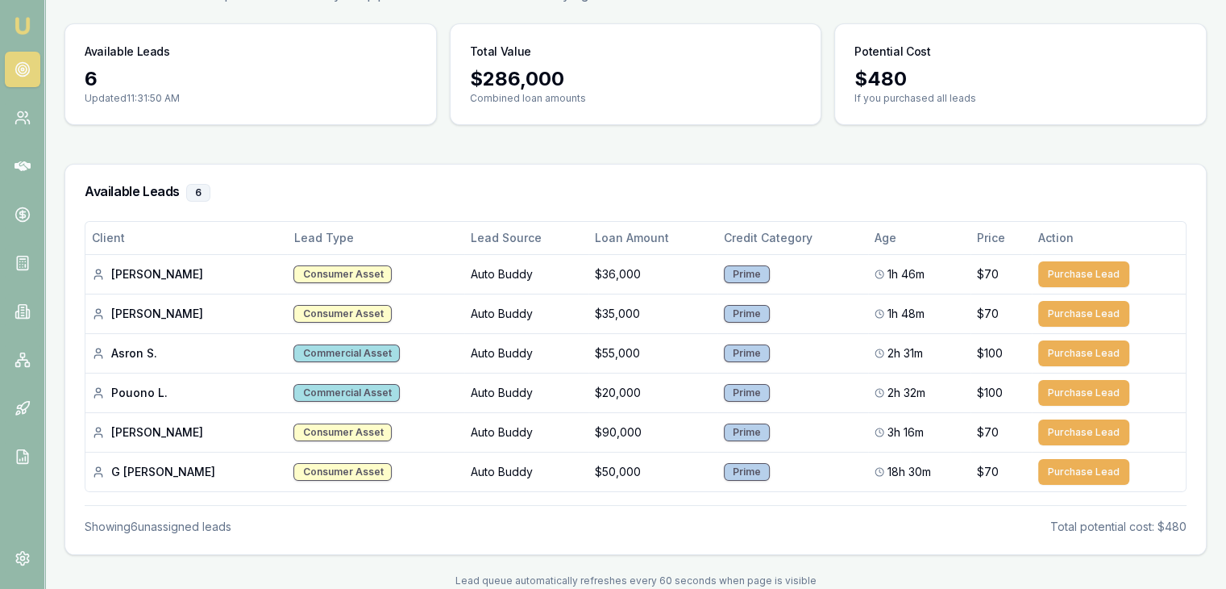
scroll to position [116, 0]
